Goal: Information Seeking & Learning: Learn about a topic

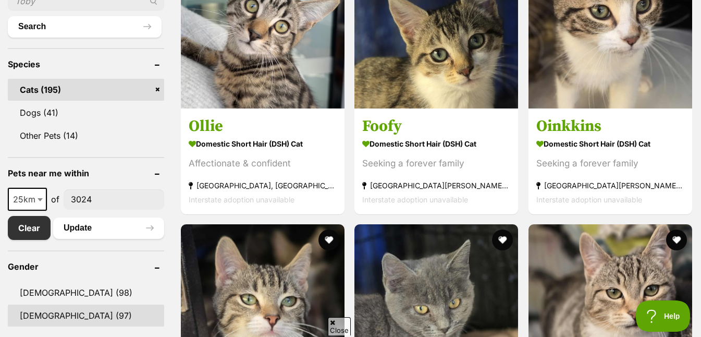
scroll to position [495, 0]
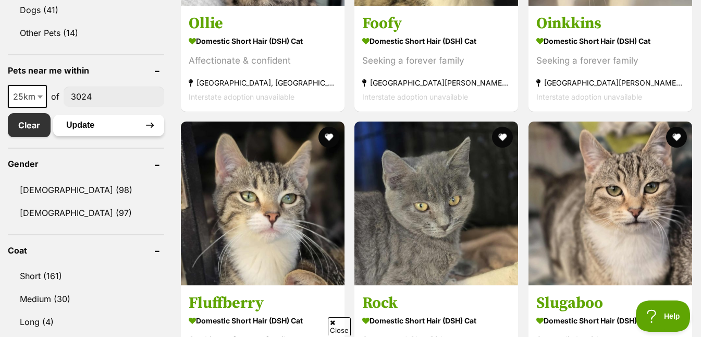
click at [117, 129] on button "Update" at bounding box center [108, 125] width 111 height 21
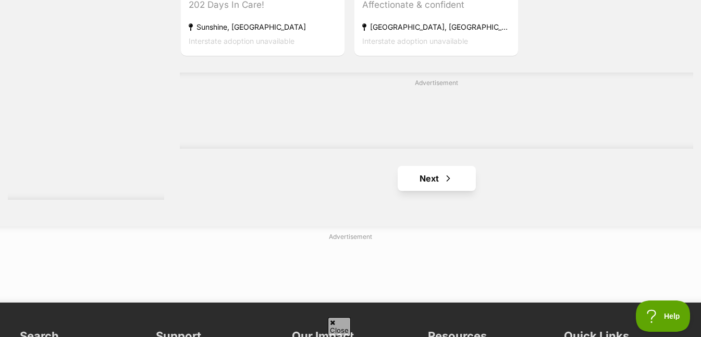
scroll to position [2427, 0]
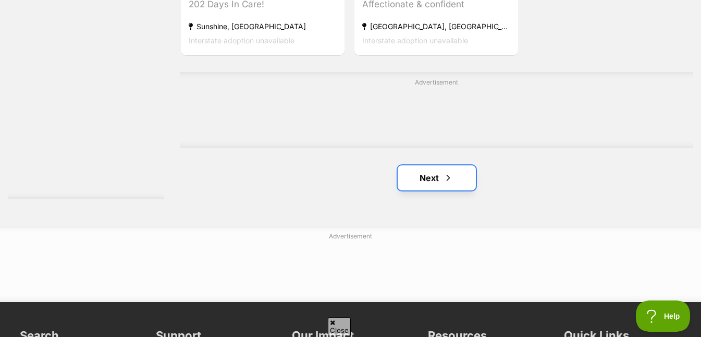
click at [443, 179] on span "Next page" at bounding box center [448, 177] width 10 height 13
